Goal: Transaction & Acquisition: Book appointment/travel/reservation

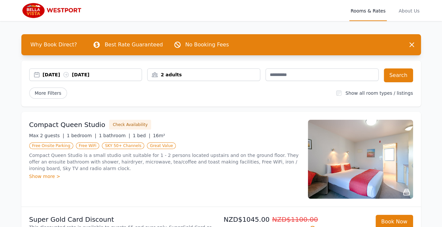
click at [199, 76] on div "2 adults" at bounding box center [204, 74] width 112 height 7
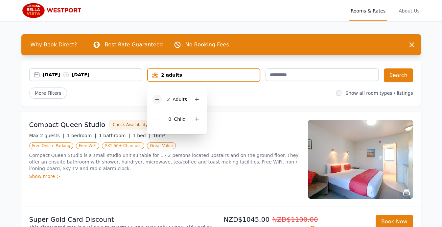
click at [158, 97] on icon at bounding box center [157, 99] width 5 height 5
click at [403, 75] on button "Search" at bounding box center [398, 75] width 29 height 14
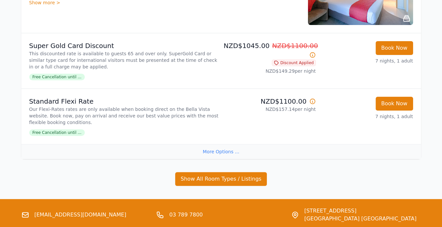
scroll to position [222, 0]
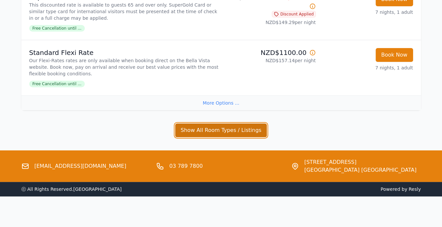
click at [191, 128] on button "Show All Room Types / Listings" at bounding box center [221, 130] width 92 height 14
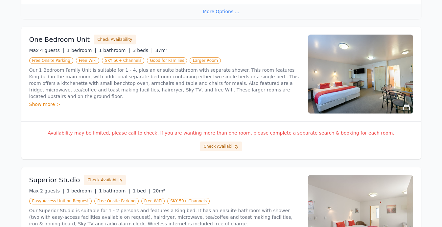
scroll to position [321, 0]
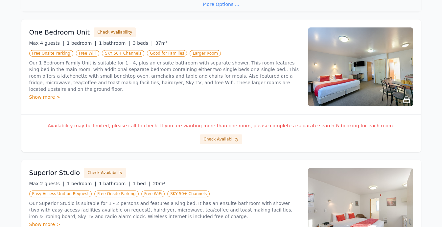
click at [402, 71] on img at bounding box center [360, 66] width 105 height 79
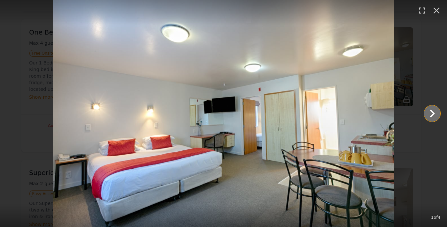
click at [431, 112] on icon "Show slide 2 of 4" at bounding box center [433, 114] width 16 height 16
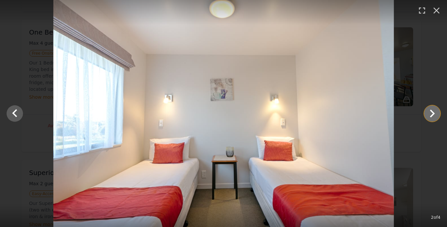
click at [431, 112] on icon "Show slide 3 of 4" at bounding box center [433, 114] width 16 height 16
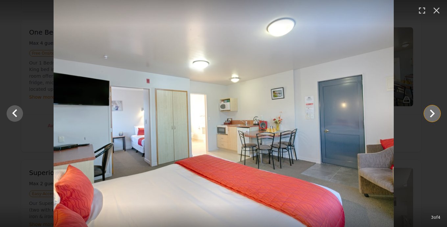
click at [431, 112] on icon "Show slide 4 of 4" at bounding box center [433, 114] width 16 height 16
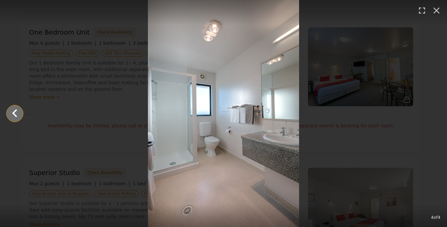
click at [18, 117] on icon "Show slide 3 of 4" at bounding box center [15, 114] width 16 height 16
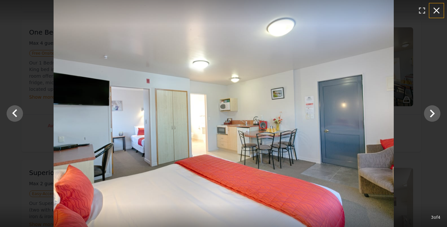
click at [433, 9] on icon "button" at bounding box center [436, 10] width 11 height 11
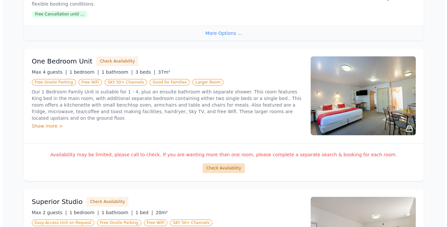
scroll to position [280, 0]
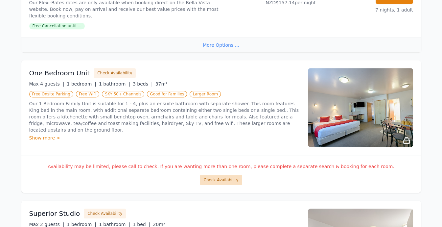
click at [210, 184] on div "Availability may be limited, please call to check. If you are wanting more than…" at bounding box center [221, 174] width 400 height 38
click at [210, 178] on button "Check Availability" at bounding box center [221, 180] width 42 height 10
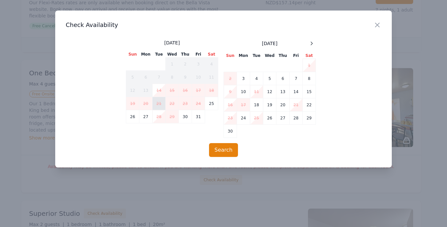
click at [159, 104] on td "21" at bounding box center [159, 103] width 13 height 13
click at [158, 115] on td "28" at bounding box center [159, 116] width 13 height 13
click at [222, 148] on button "Search" at bounding box center [223, 150] width 29 height 14
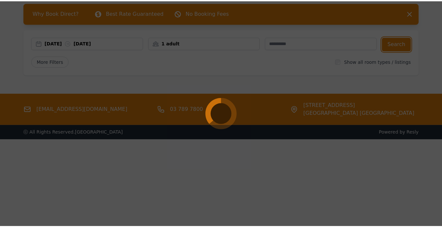
scroll to position [32, 0]
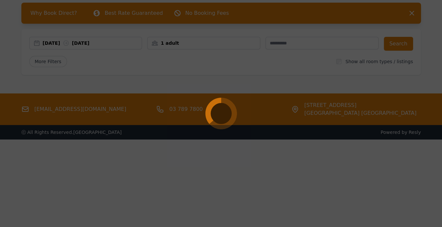
click at [213, 151] on div at bounding box center [221, 113] width 442 height 227
